Goal: Transaction & Acquisition: Purchase product/service

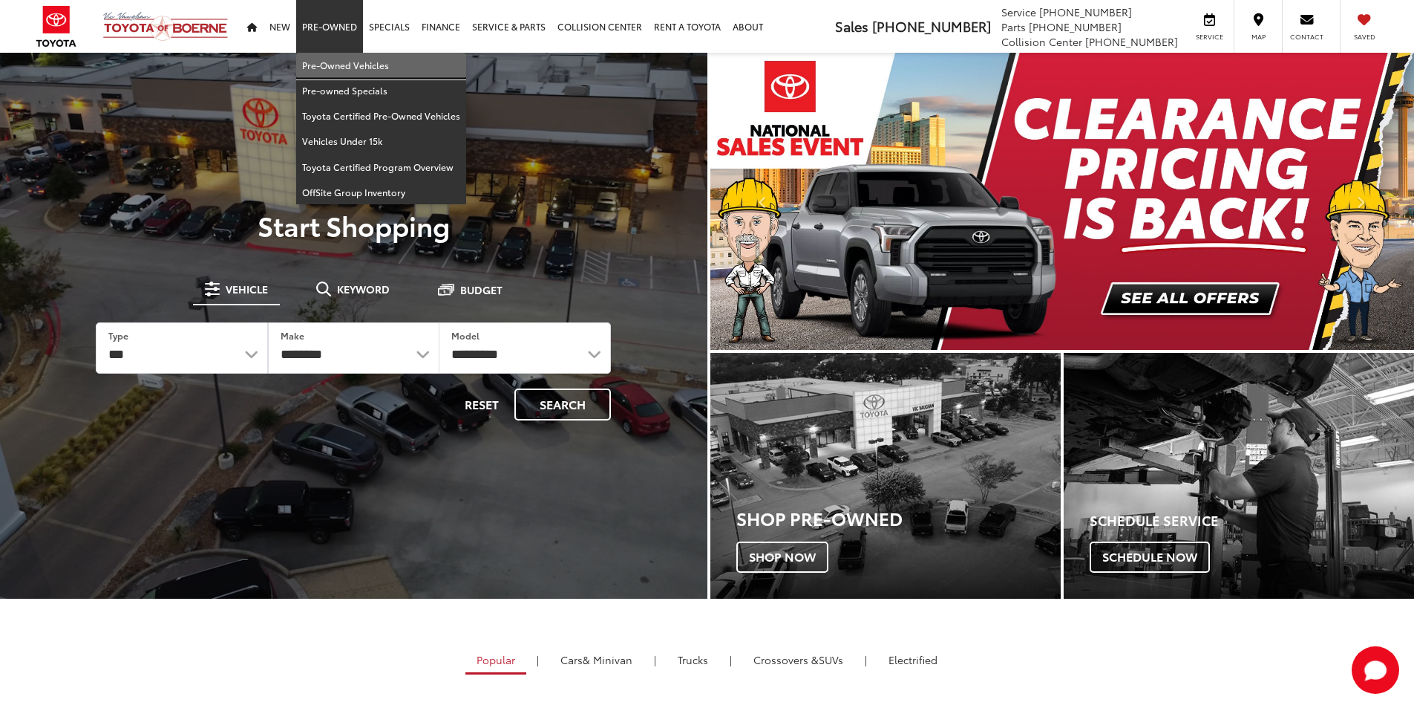
click at [326, 68] on link "Pre-Owned Vehicles" at bounding box center [381, 65] width 170 height 25
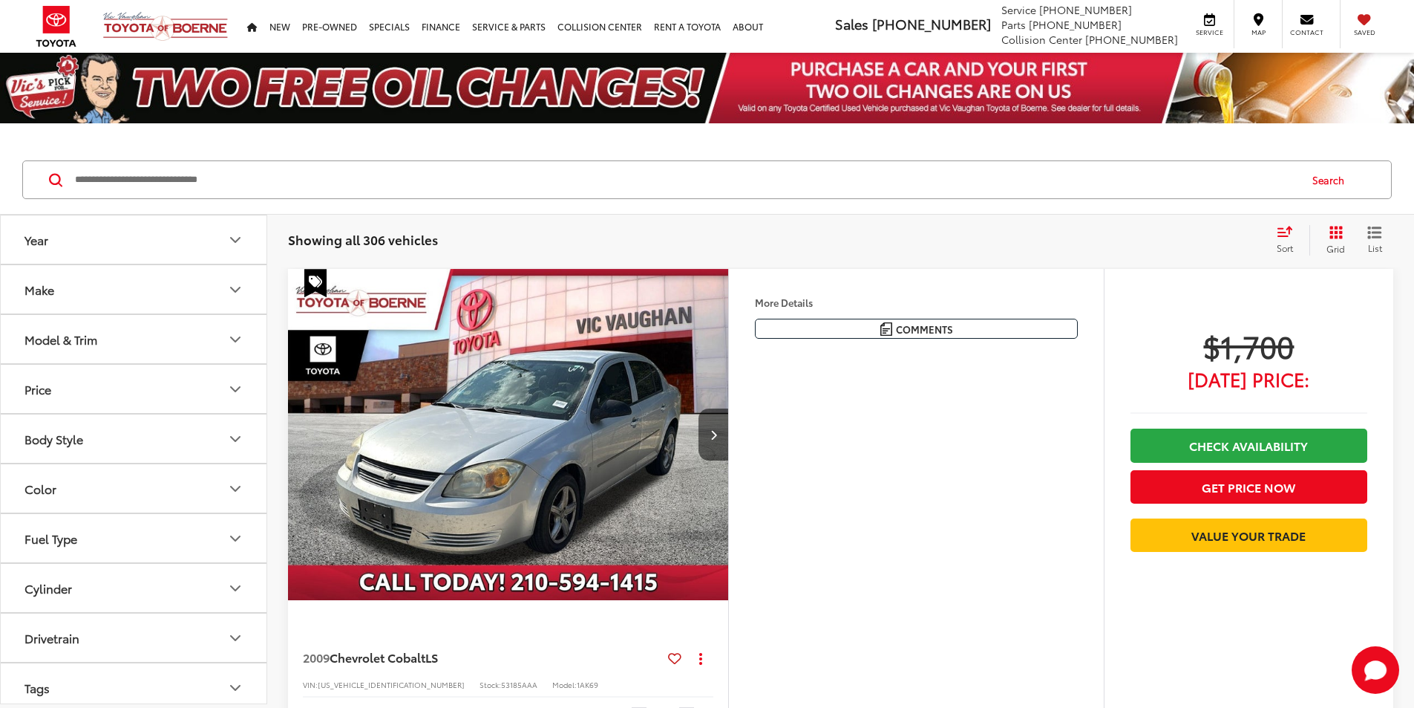
click at [105, 178] on input "Search by Make, Model, or Keyword" at bounding box center [685, 180] width 1225 height 36
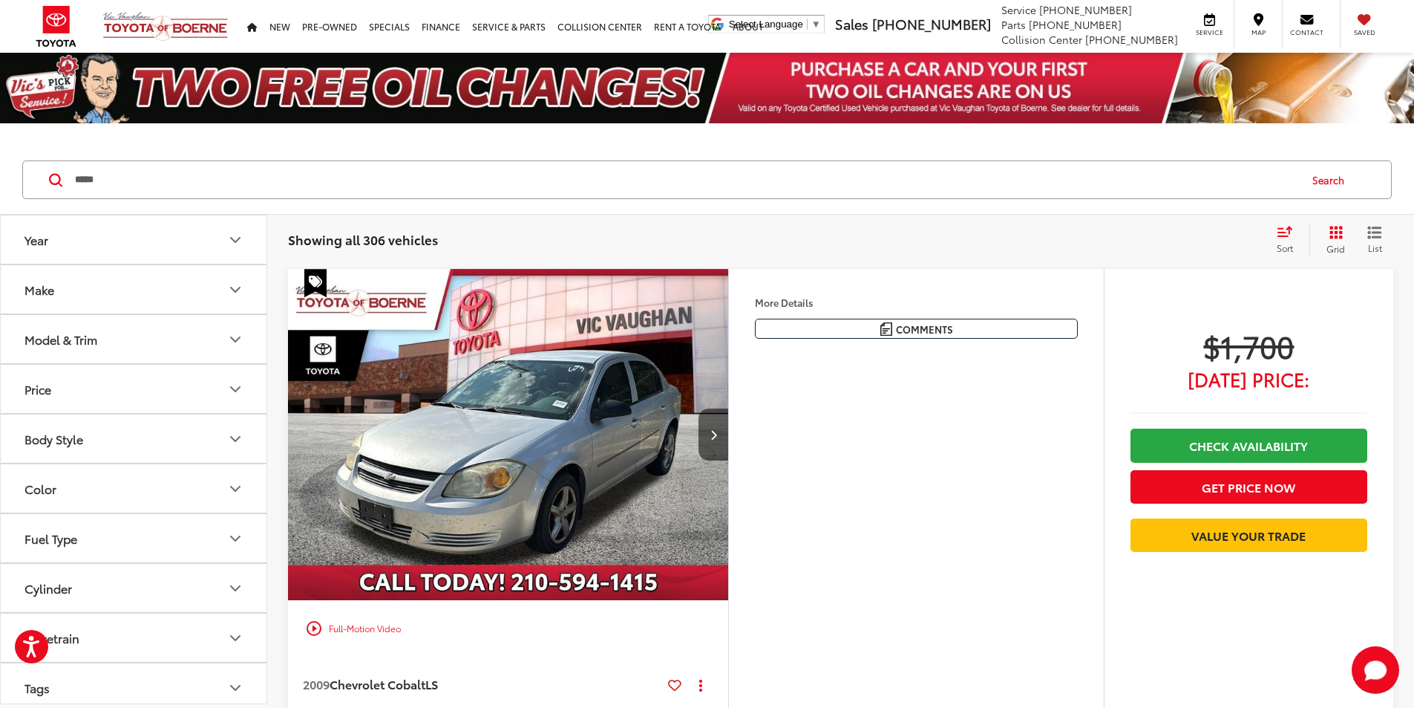
type input "*****"
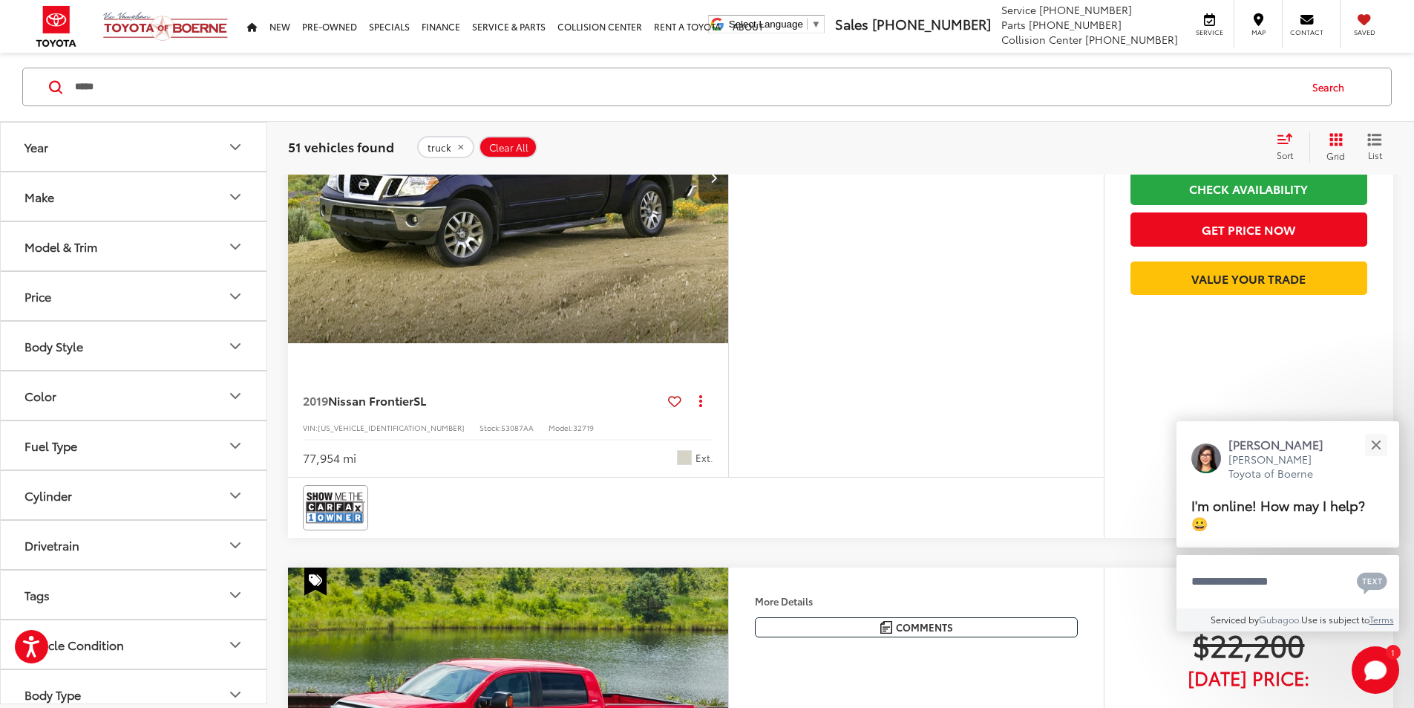
scroll to position [4529, 0]
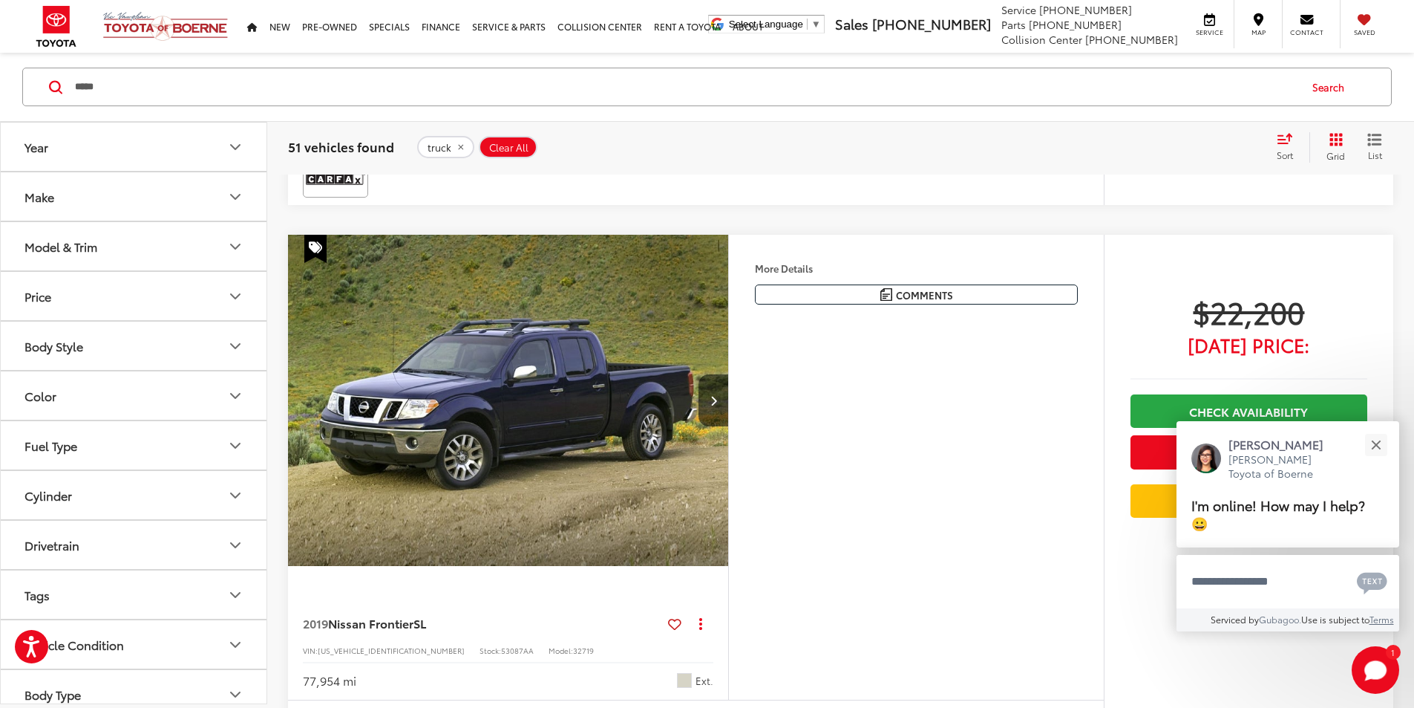
click at [1374, 444] on div "Close" at bounding box center [1376, 445] width 10 height 10
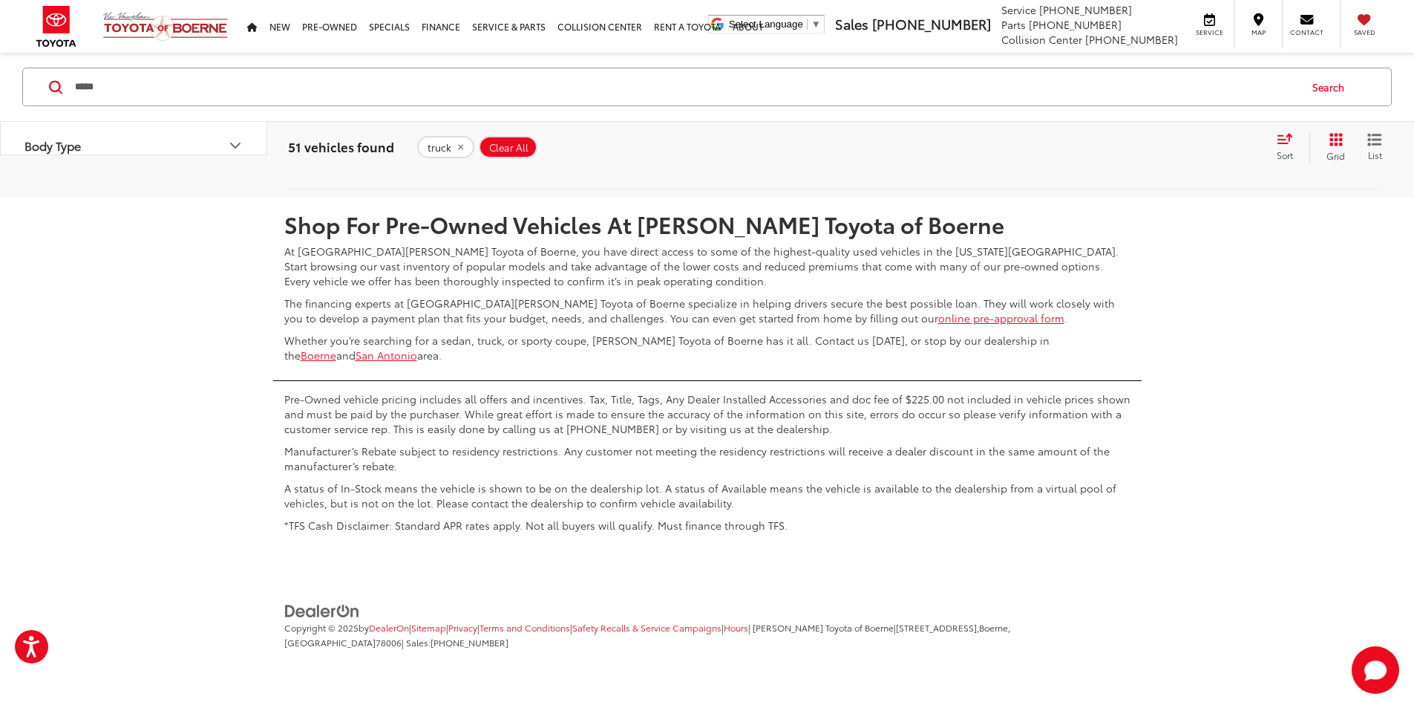
scroll to position [7647, 0]
click at [1117, 166] on link "2" at bounding box center [1128, 153] width 23 height 27
click at [1096, 166] on link "1" at bounding box center [1107, 153] width 22 height 27
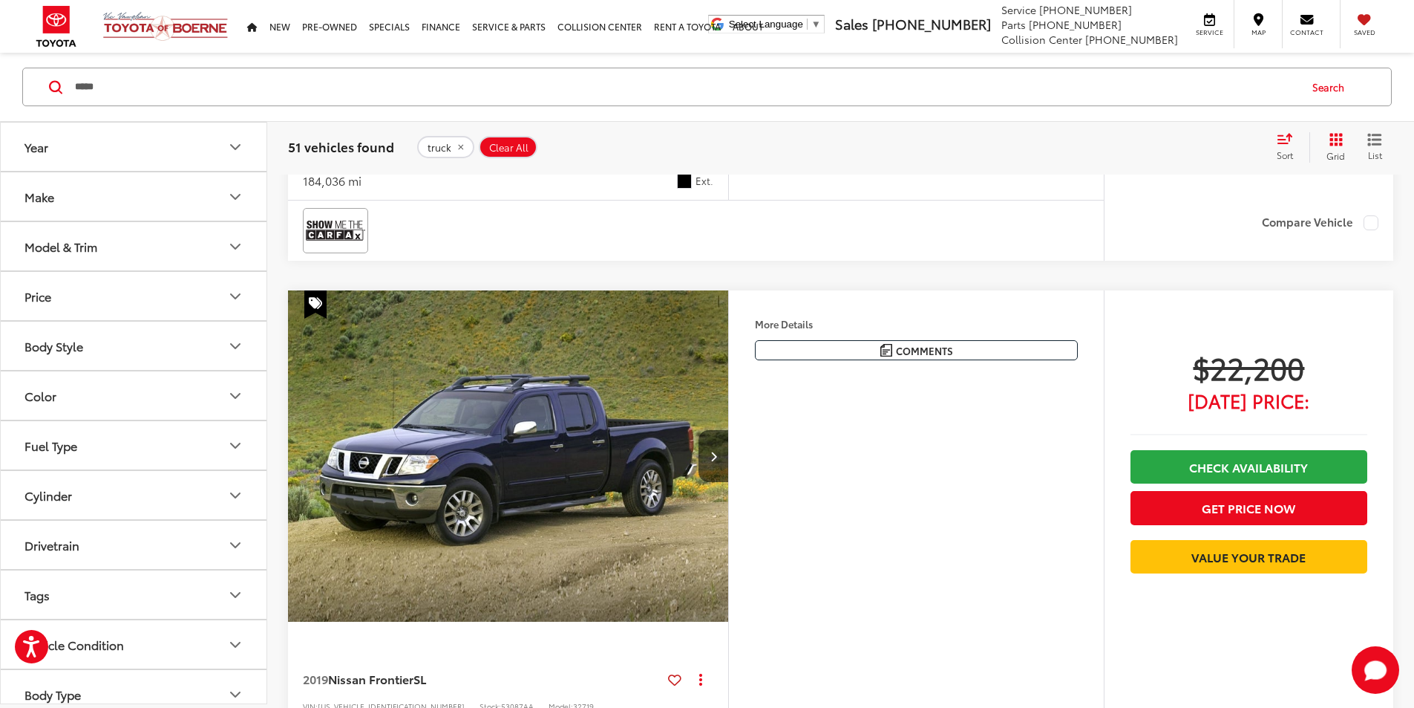
scroll to position [4696, 0]
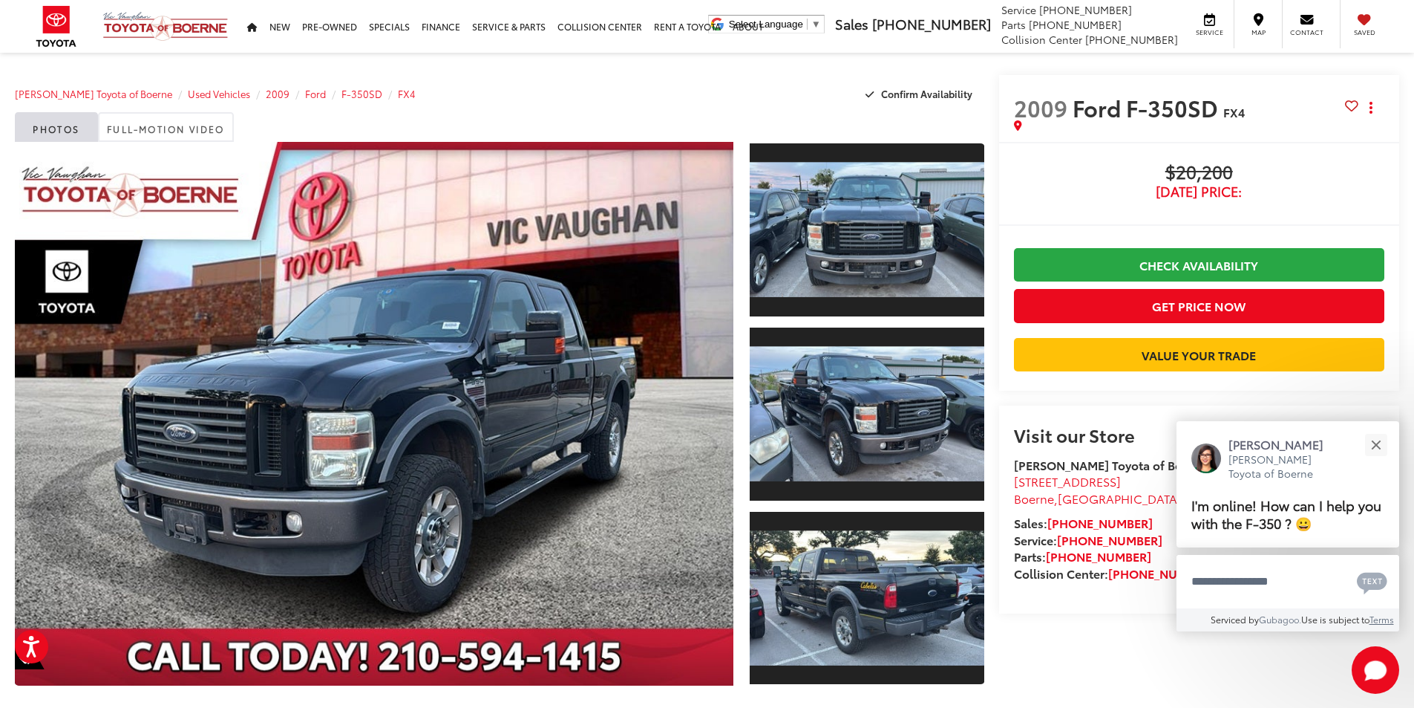
click at [1233, 437] on h2 "Visit our Store" at bounding box center [1199, 434] width 370 height 19
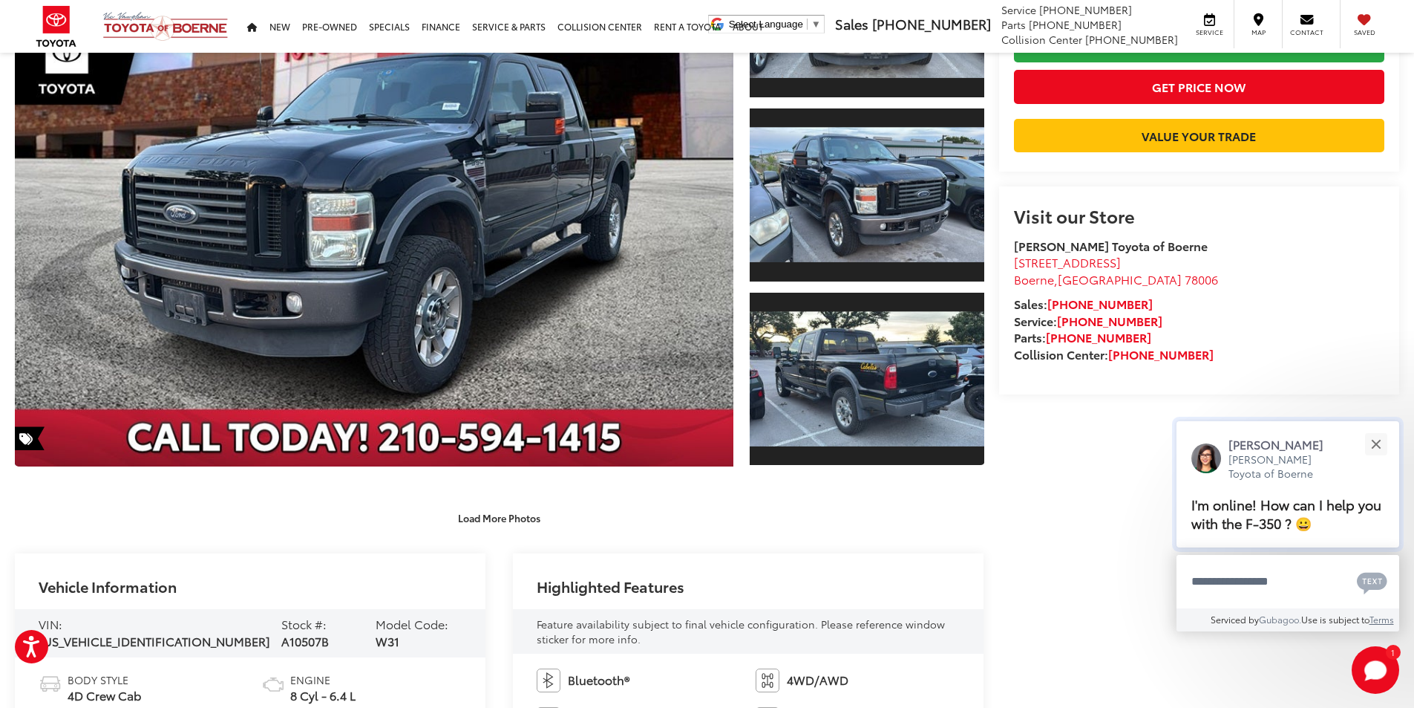
scroll to position [223, 0]
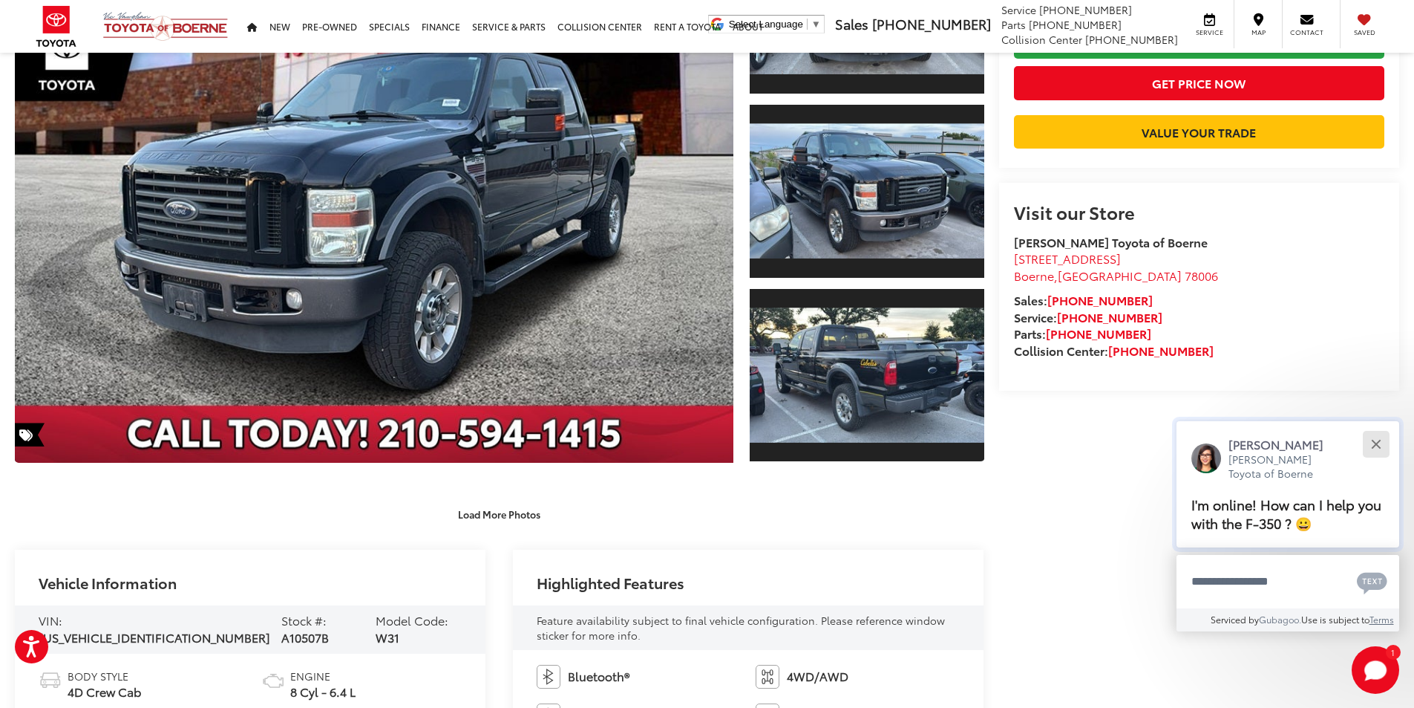
click at [1379, 440] on div "Close" at bounding box center [1376, 445] width 10 height 10
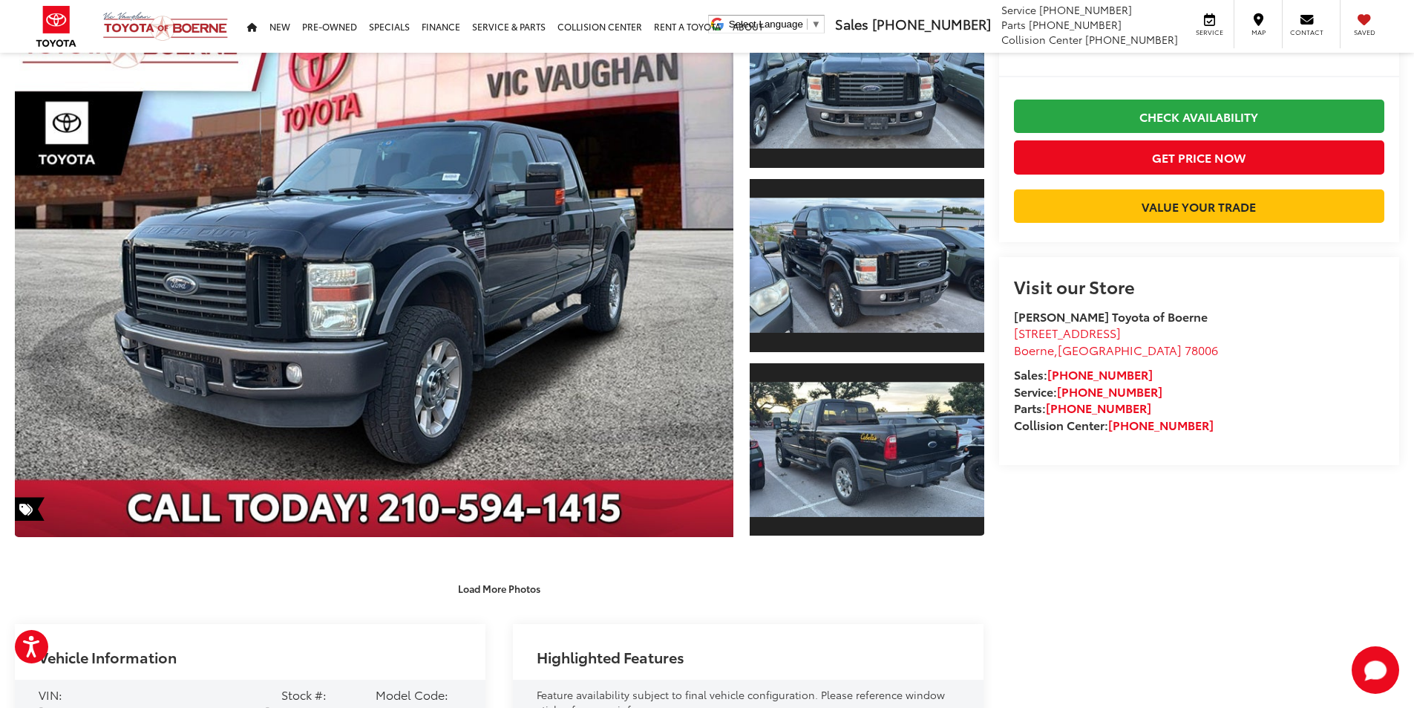
scroll to position [0, 0]
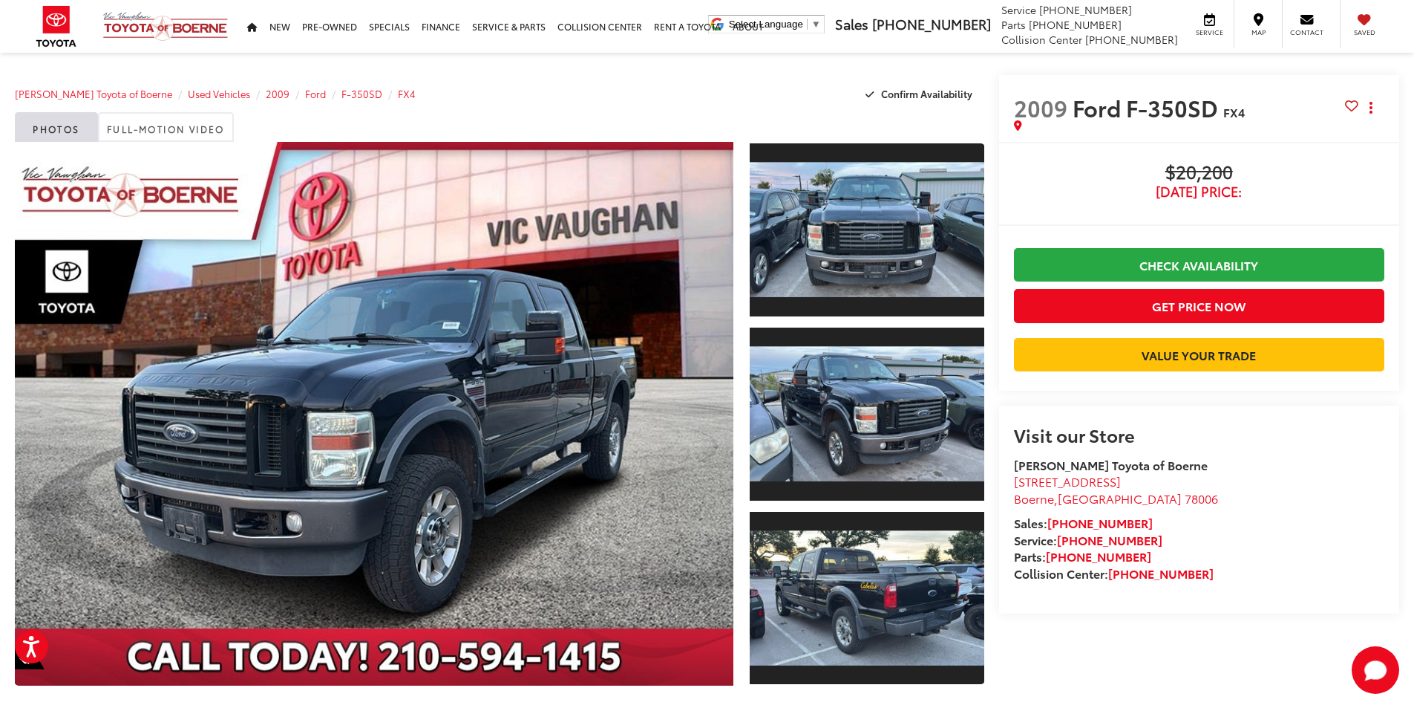
click at [1278, 197] on span "[DATE] Price:" at bounding box center [1199, 191] width 370 height 15
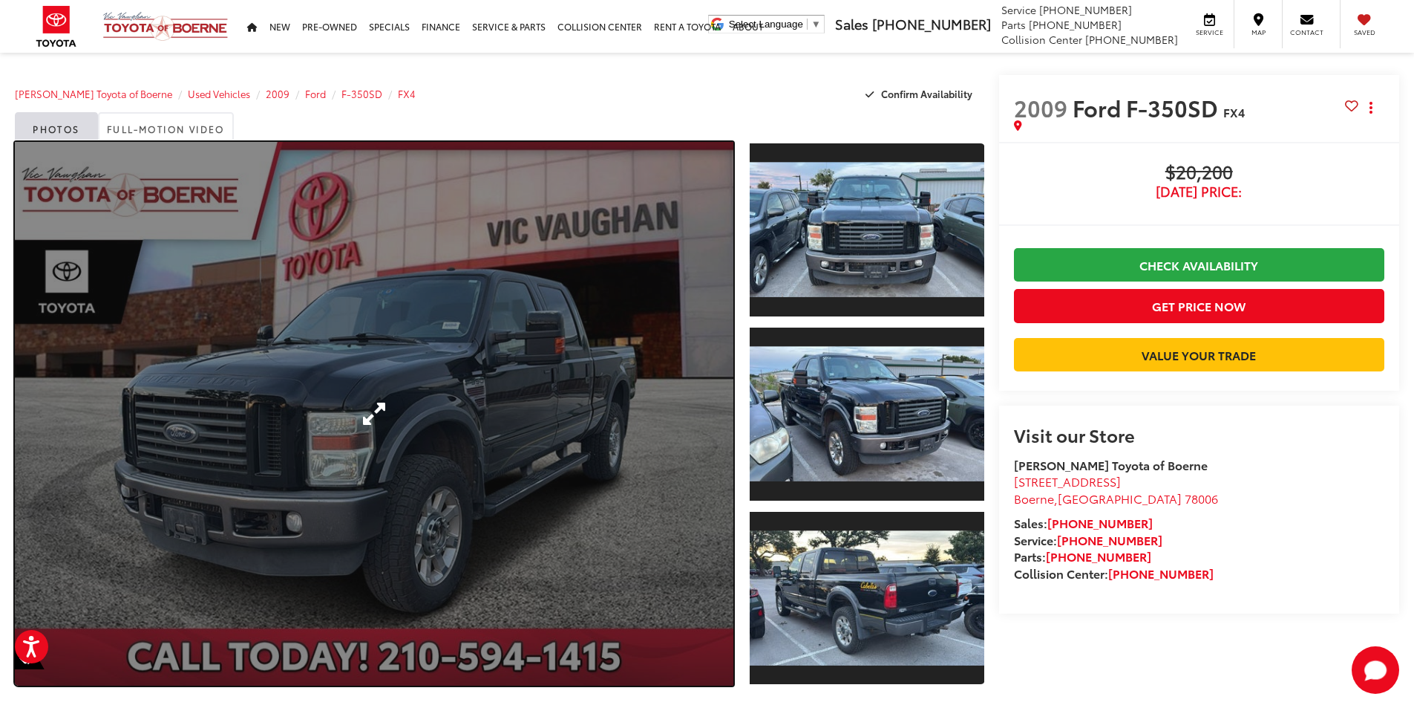
click at [402, 396] on link "Expand Photo 0" at bounding box center [374, 413] width 719 height 543
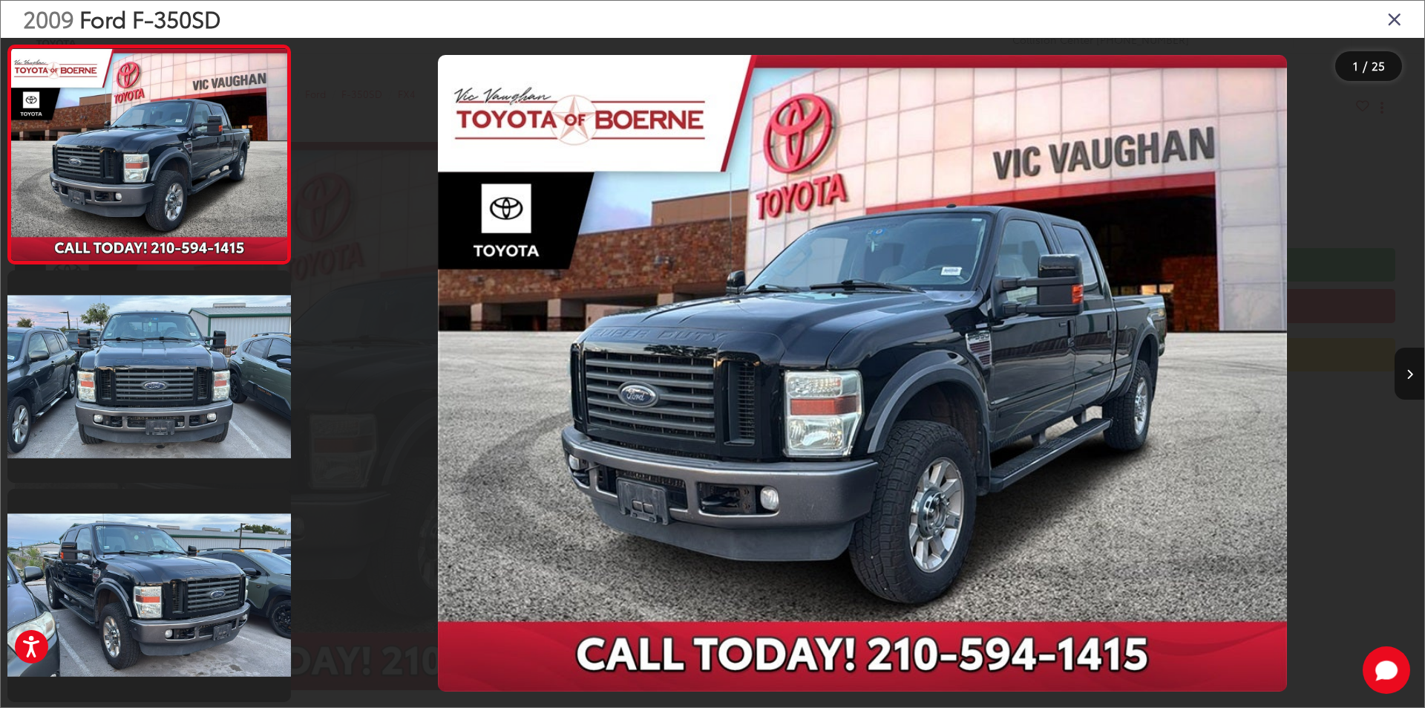
click at [1393, 20] on icon "Close gallery" at bounding box center [1395, 18] width 15 height 19
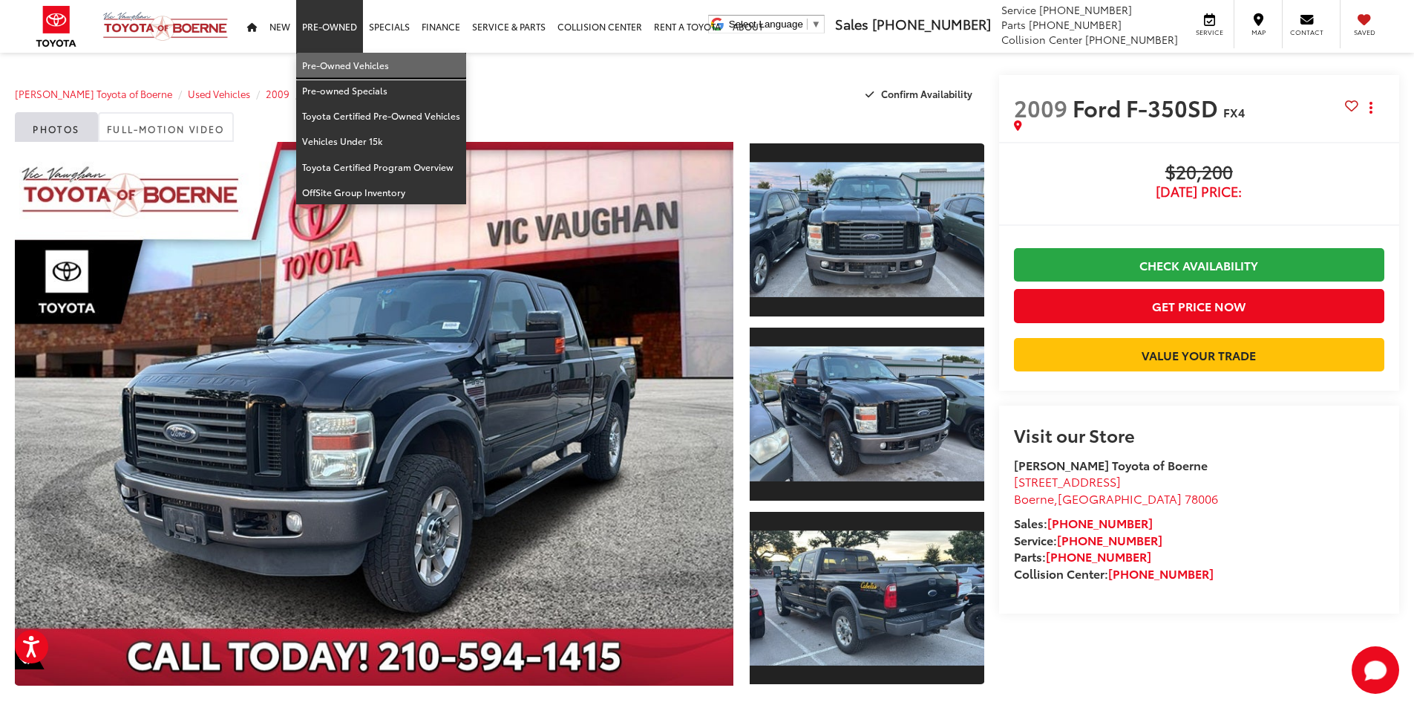
click at [324, 68] on link "Pre-Owned Vehicles" at bounding box center [381, 65] width 170 height 25
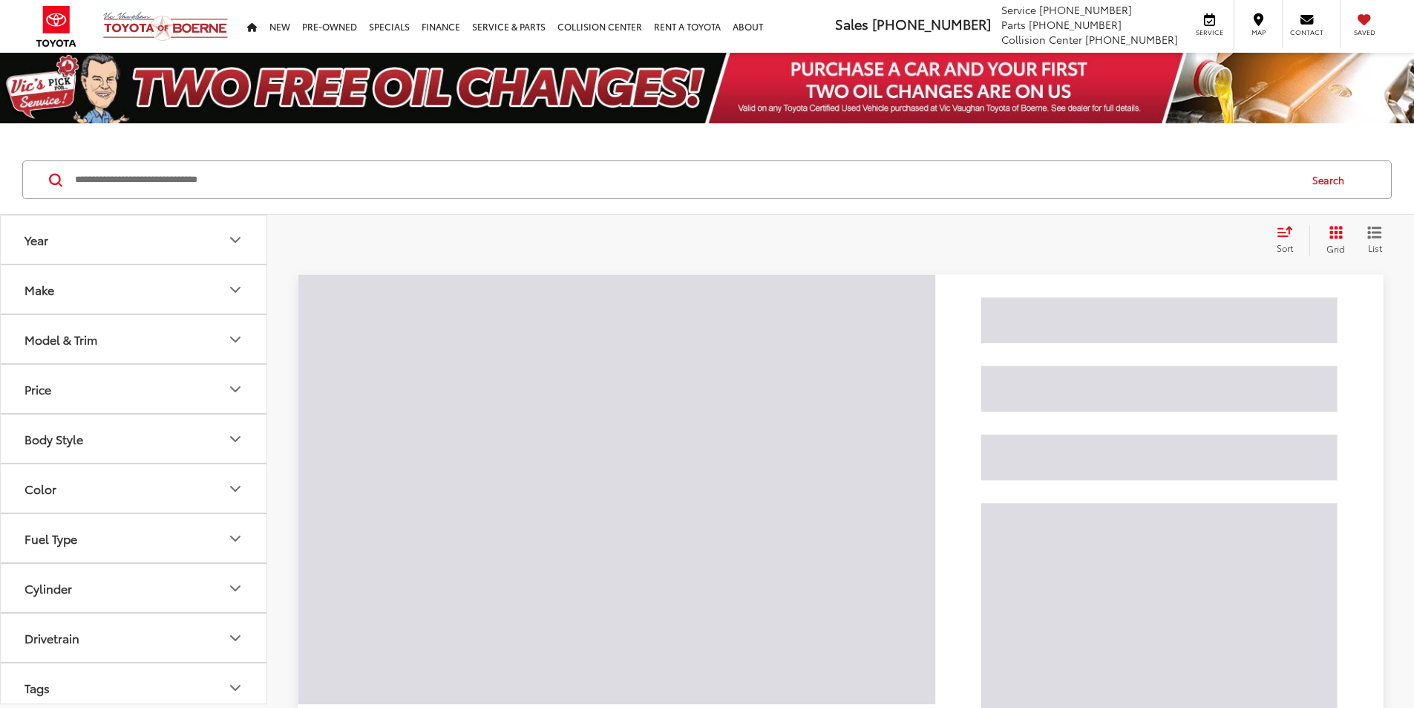
click at [85, 186] on input "Search by Make, Model, or Keyword" at bounding box center [685, 180] width 1225 height 36
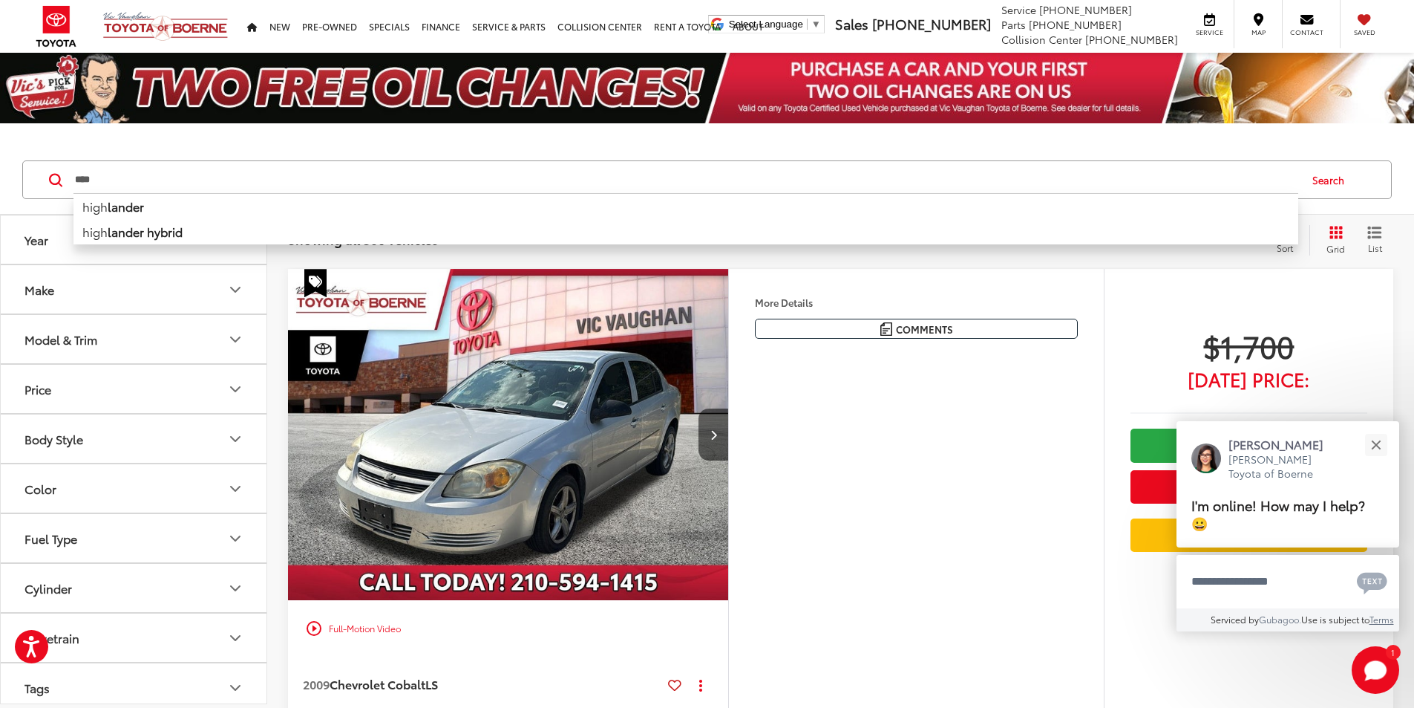
click at [99, 180] on input "****" at bounding box center [685, 180] width 1225 height 36
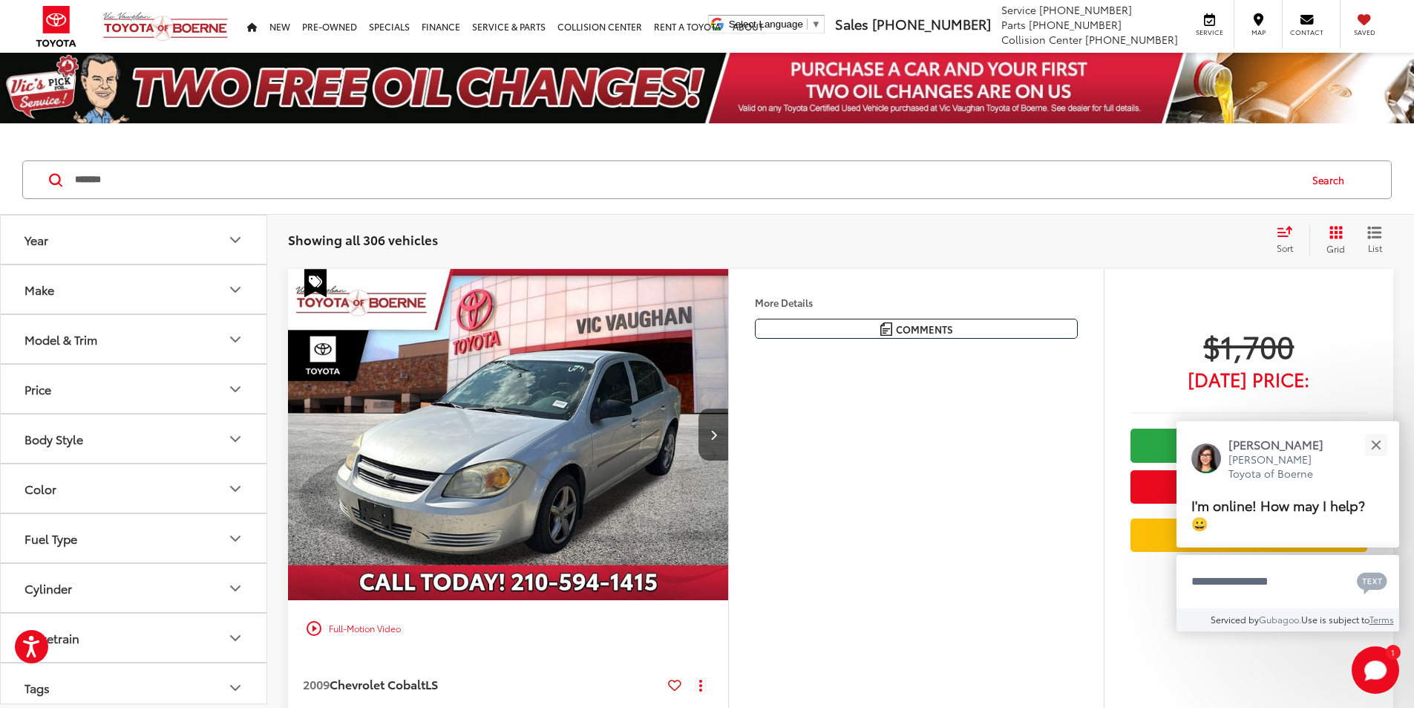
type input "*******"
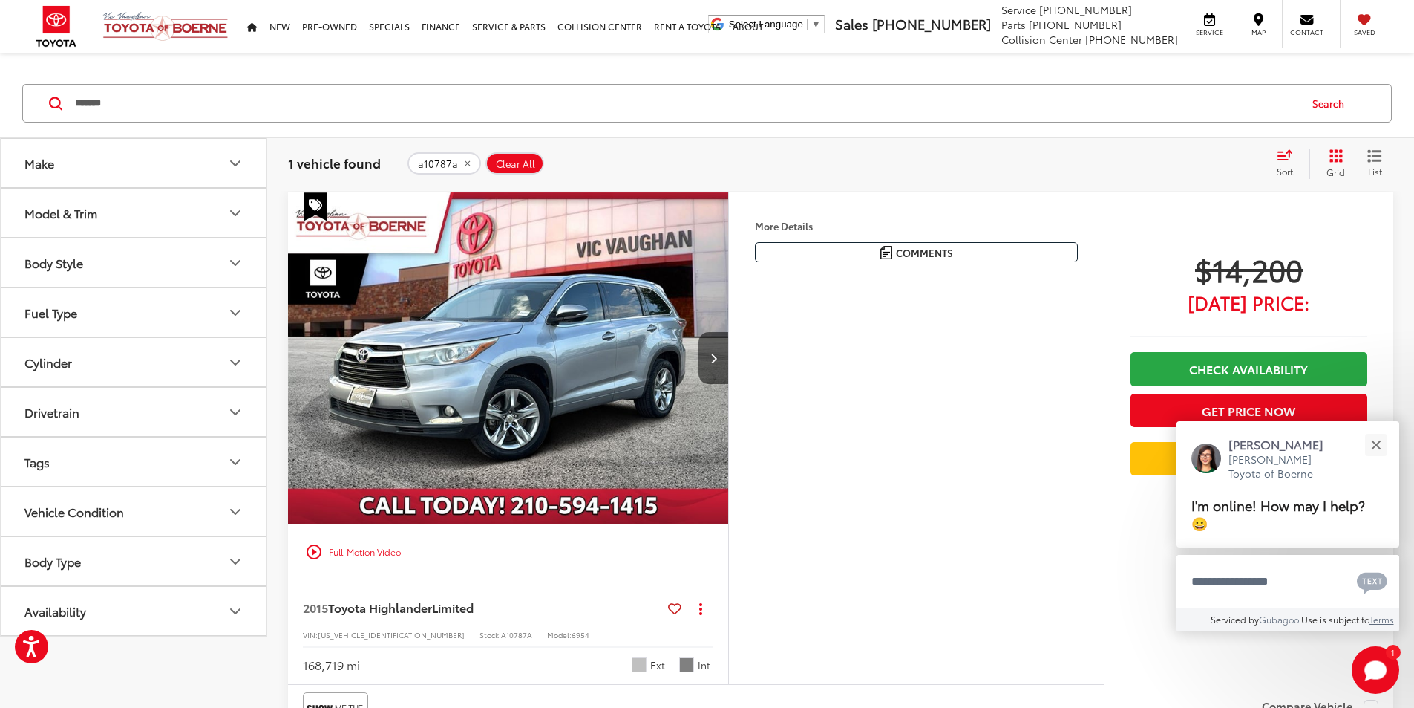
scroll to position [74, 0]
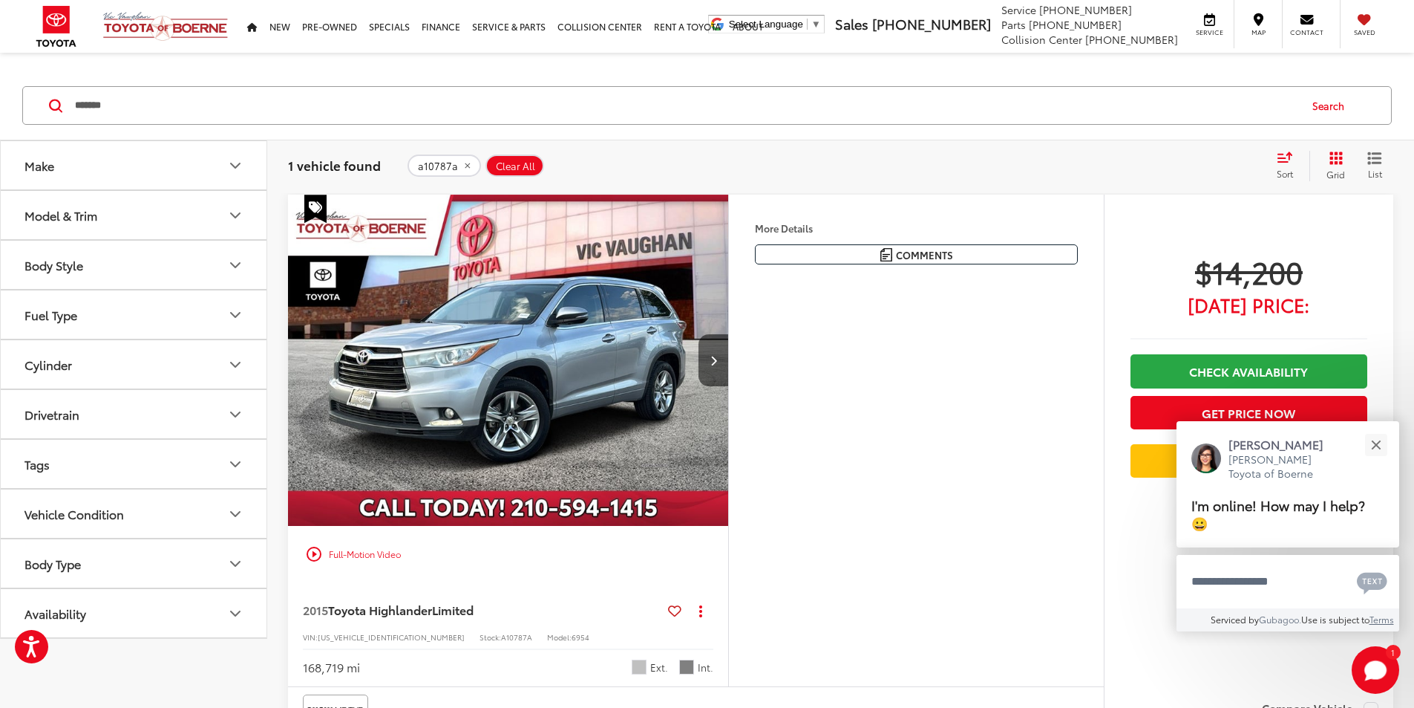
click at [706, 384] on img "2015 Toyota Highlander Limited 0" at bounding box center [508, 361] width 442 height 332
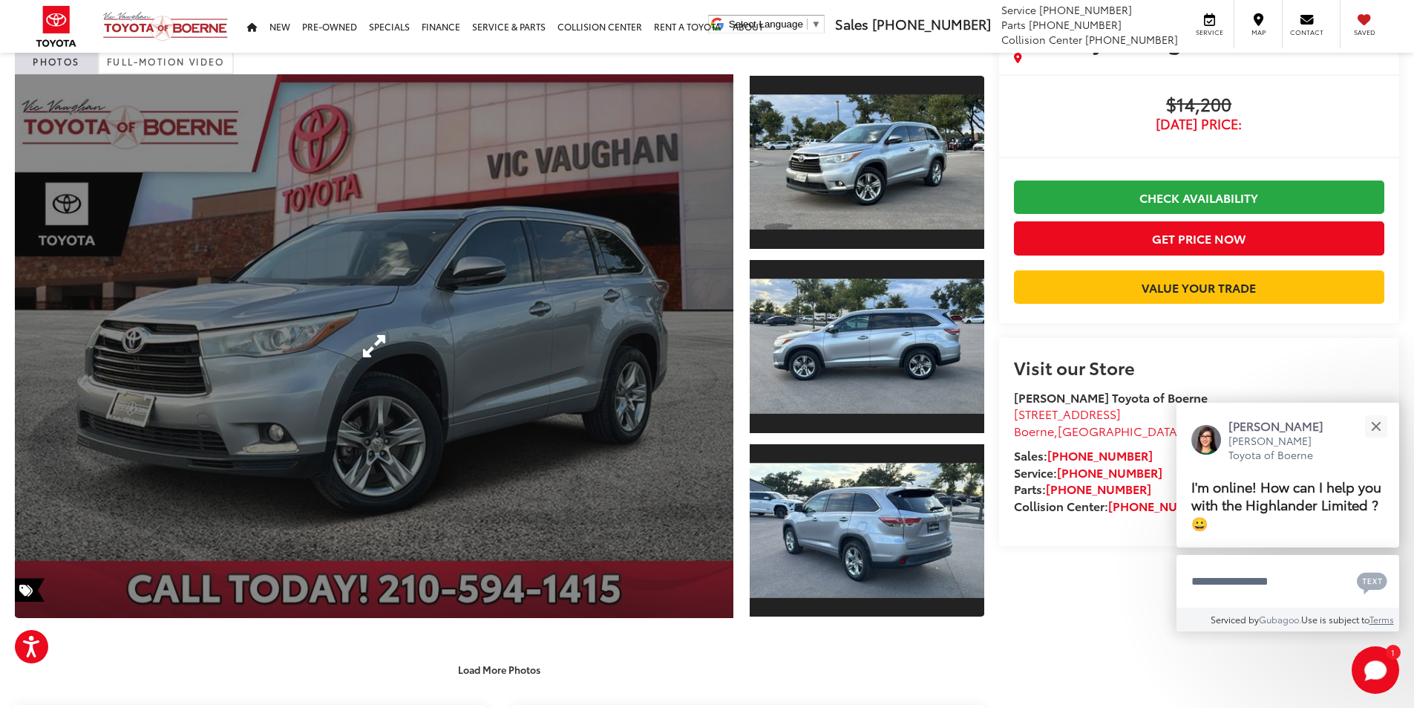
scroll to position [148, 0]
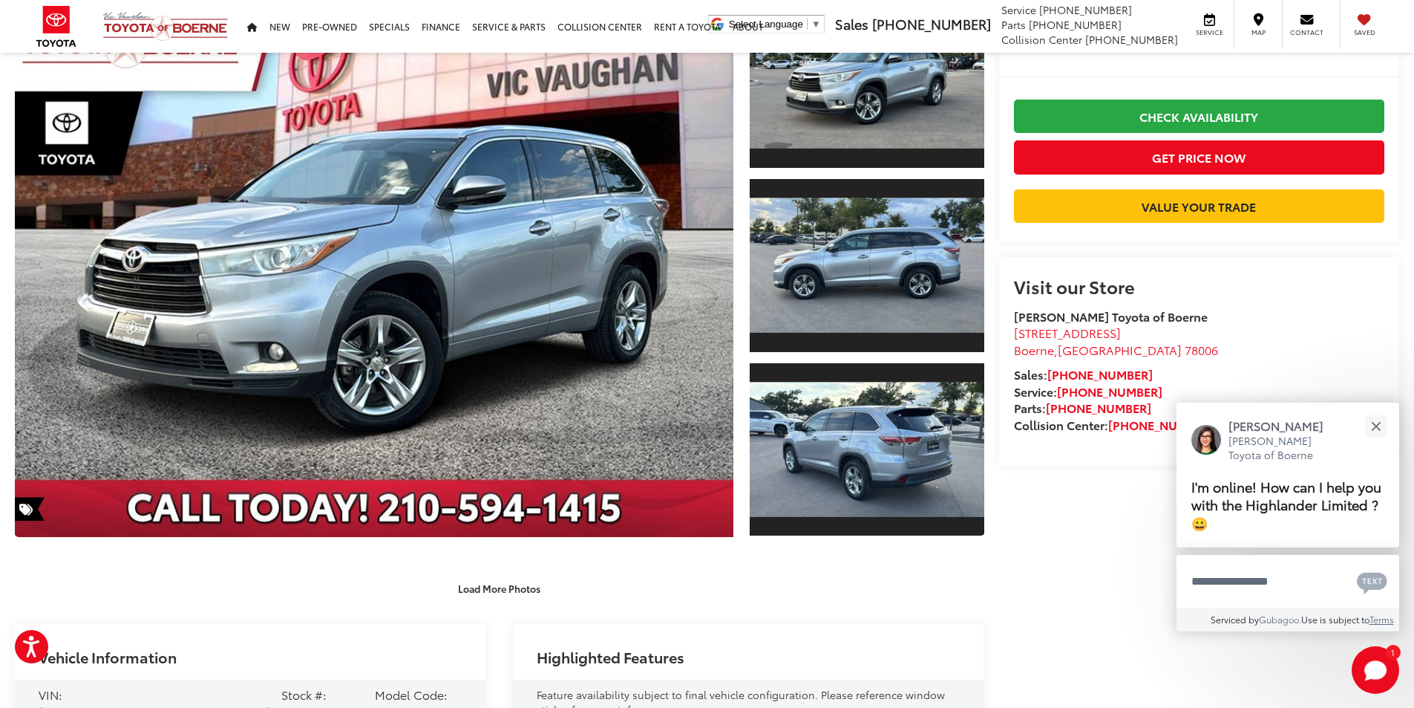
click at [421, 625] on div "Vehicle Information" at bounding box center [250, 651] width 471 height 55
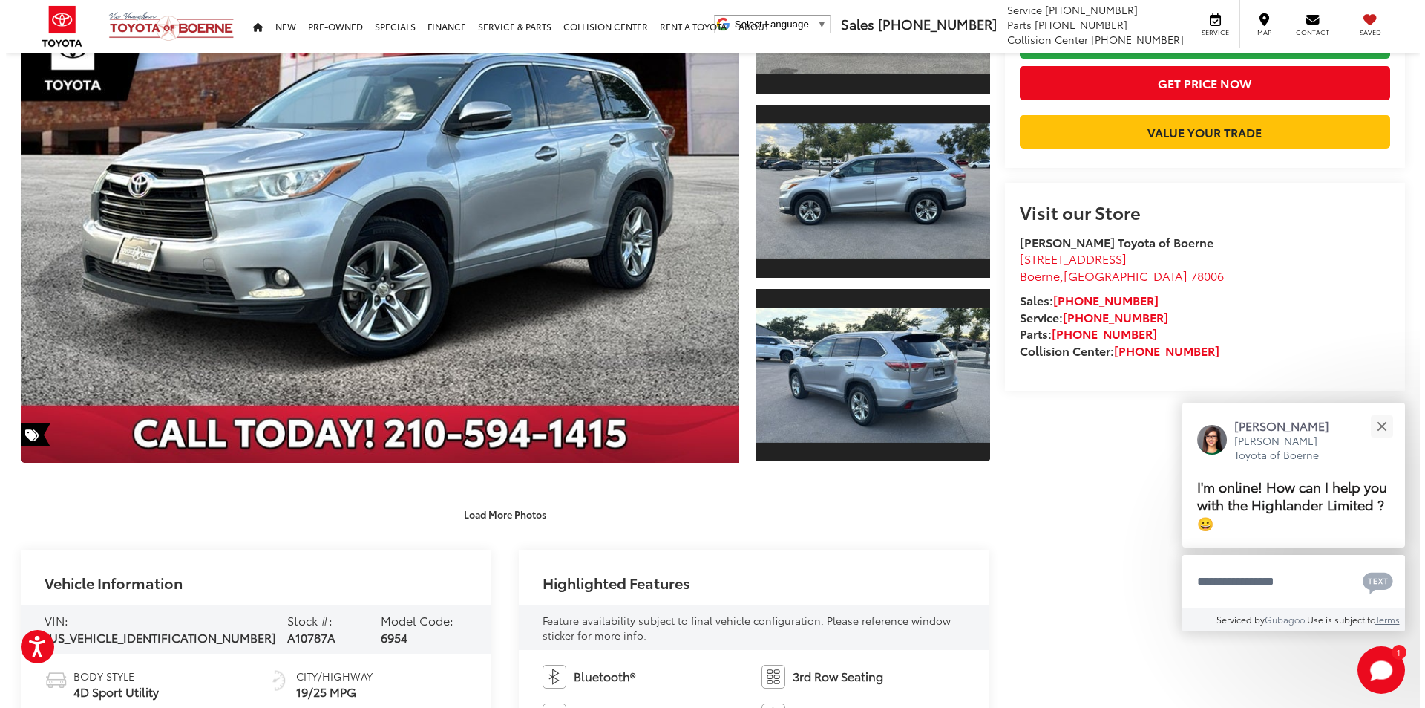
scroll to position [0, 0]
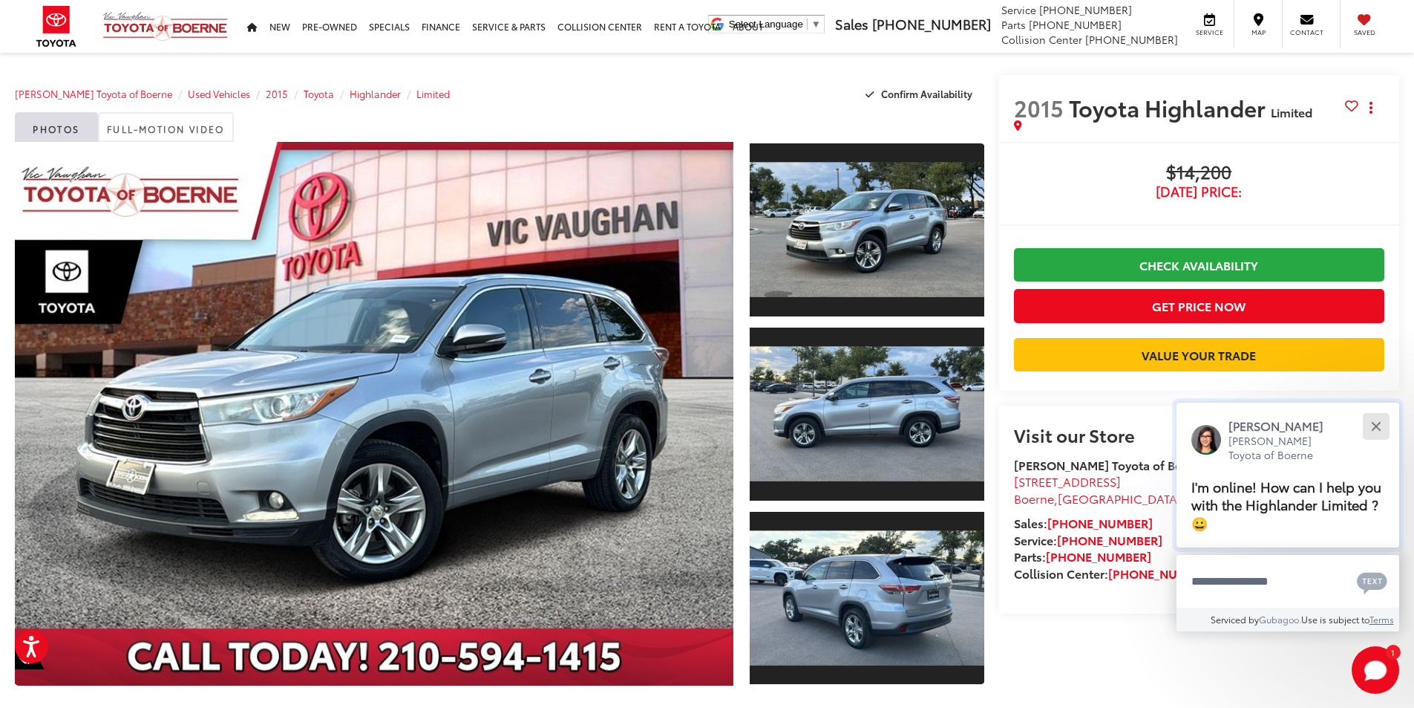
click at [1379, 423] on div "Close" at bounding box center [1376, 426] width 10 height 10
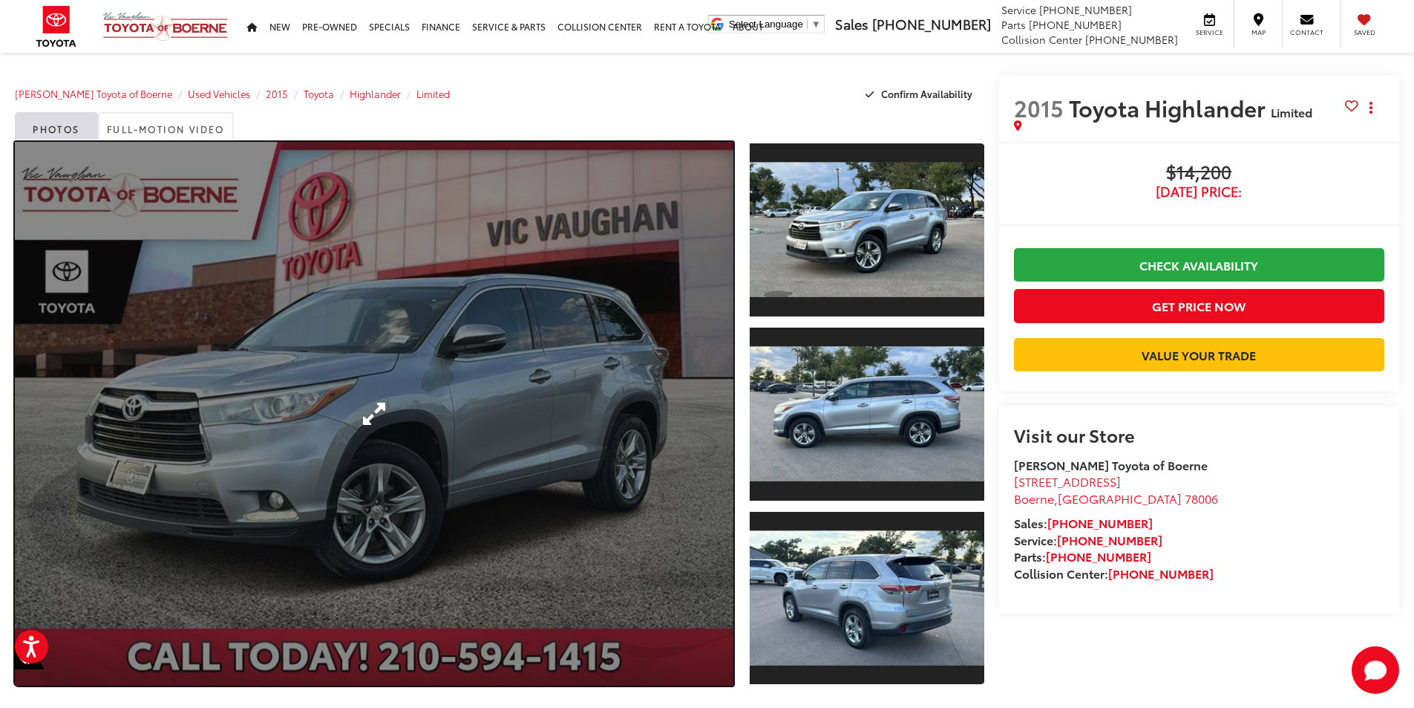
click at [471, 453] on link "Expand Photo 0" at bounding box center [374, 413] width 719 height 543
